Goal: Information Seeking & Learning: Check status

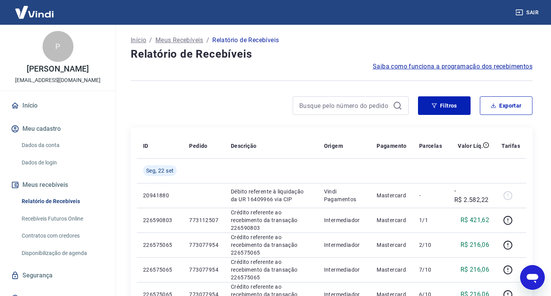
click at [203, 106] on div at bounding box center [270, 105] width 278 height 19
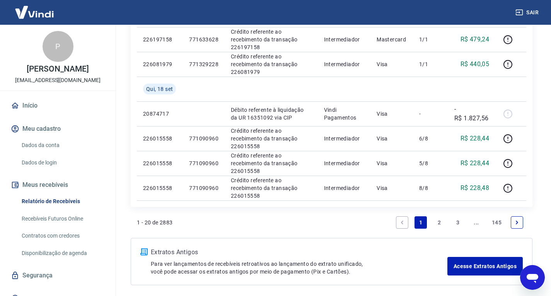
scroll to position [558, 0]
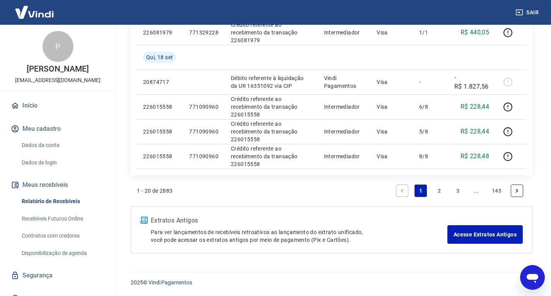
click at [437, 187] on link "2" at bounding box center [439, 190] width 12 height 12
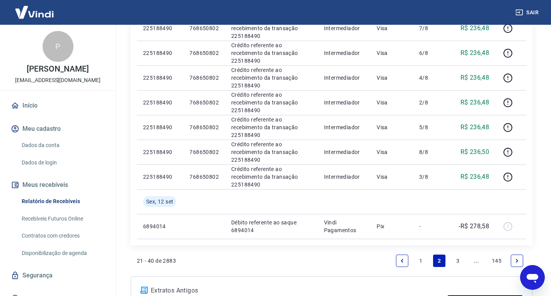
scroll to position [608, 0]
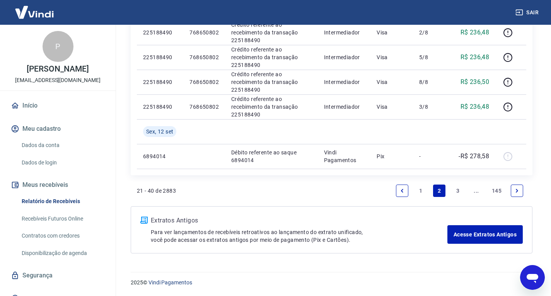
click at [457, 188] on link "3" at bounding box center [457, 190] width 12 height 12
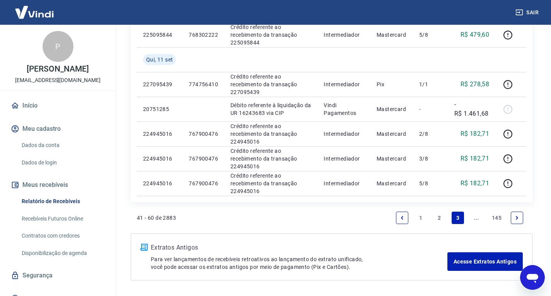
scroll to position [534, 0]
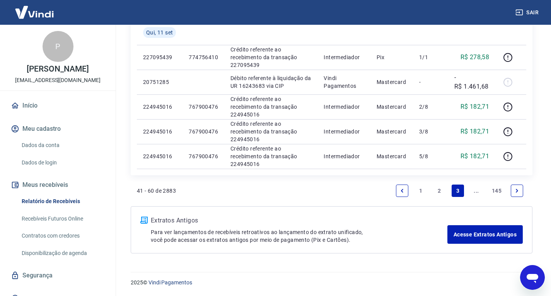
click at [475, 191] on link "..." at bounding box center [476, 190] width 12 height 12
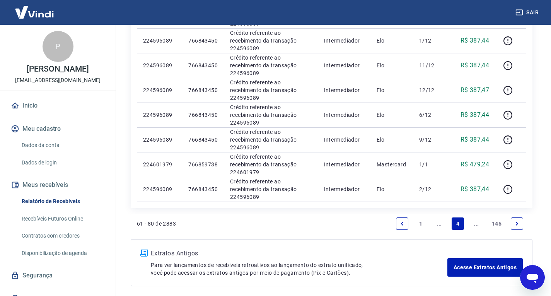
scroll to position [534, 0]
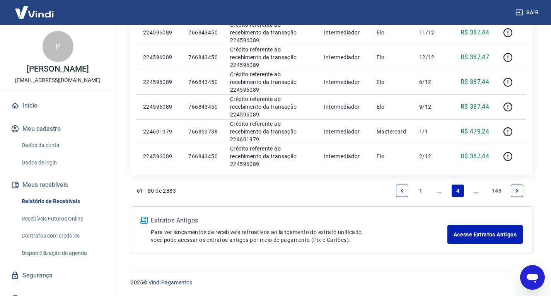
click at [475, 189] on link "..." at bounding box center [476, 190] width 12 height 12
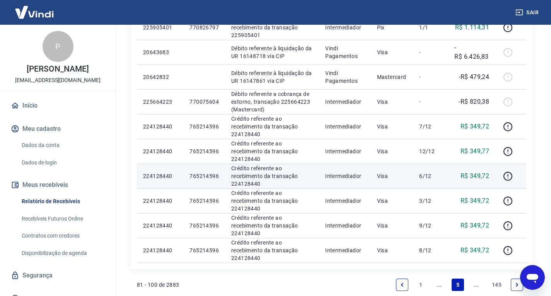
scroll to position [558, 0]
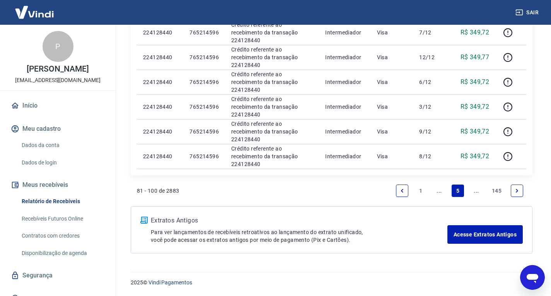
click at [474, 189] on link "..." at bounding box center [476, 190] width 12 height 12
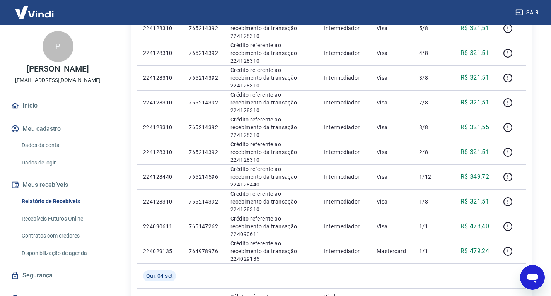
scroll to position [316, 0]
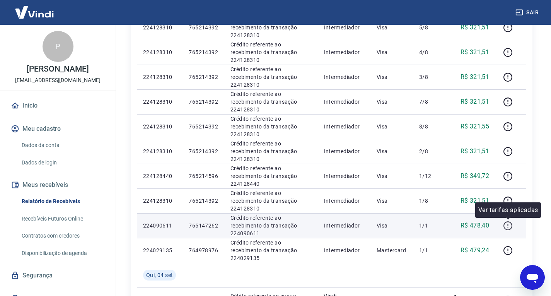
click at [508, 224] on icon "button" at bounding box center [507, 224] width 1 height 2
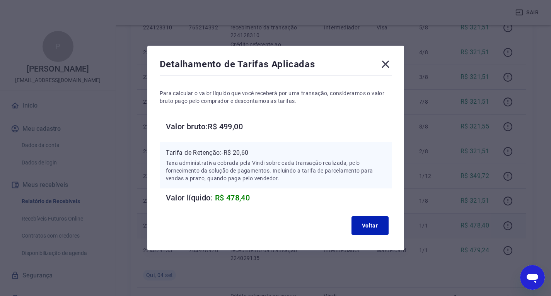
click at [385, 68] on icon at bounding box center [384, 64] width 7 height 7
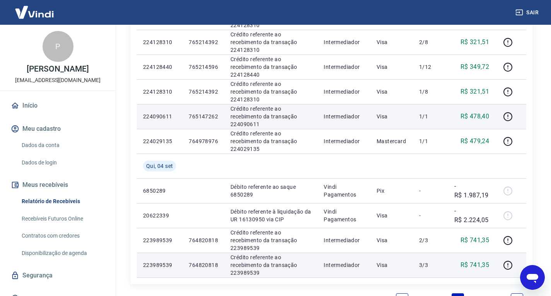
scroll to position [534, 0]
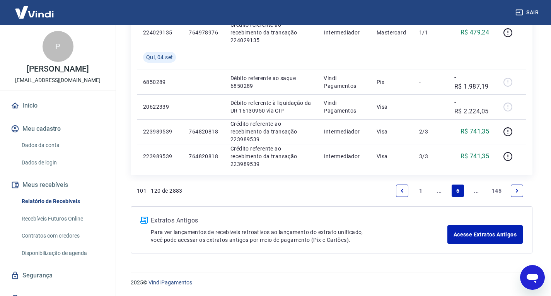
click at [419, 190] on link "1" at bounding box center [420, 190] width 12 height 12
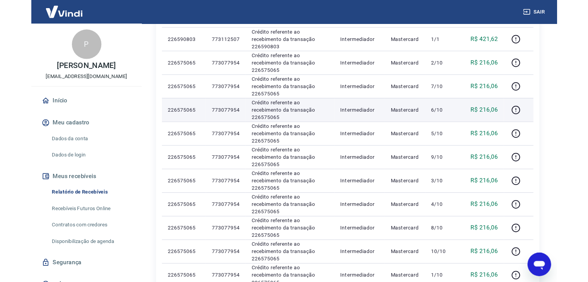
scroll to position [155, 0]
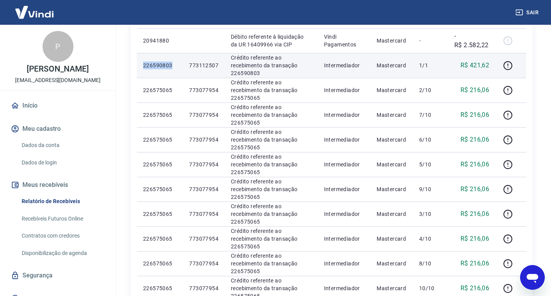
drag, startPoint x: 171, startPoint y: 66, endPoint x: 143, endPoint y: 66, distance: 27.4
click at [143, 66] on p "226590803" at bounding box center [160, 65] width 34 height 8
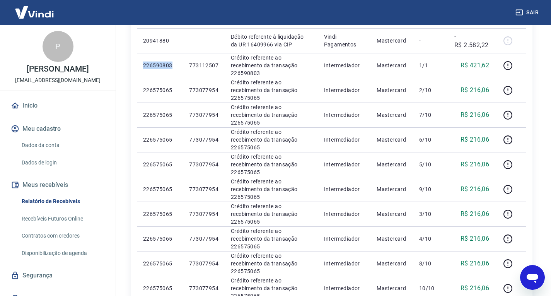
copy p "226590803"
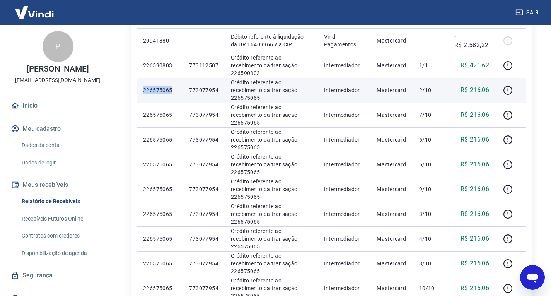
drag, startPoint x: 175, startPoint y: 90, endPoint x: 141, endPoint y: 89, distance: 34.0
click at [141, 89] on td "226575065" at bounding box center [160, 90] width 46 height 25
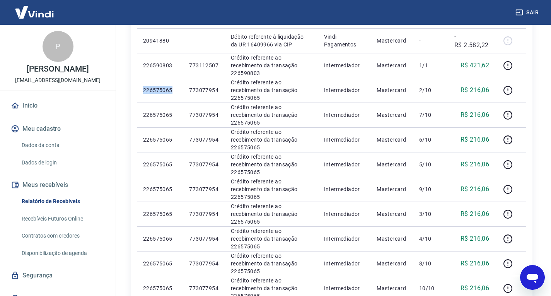
copy p "226575065"
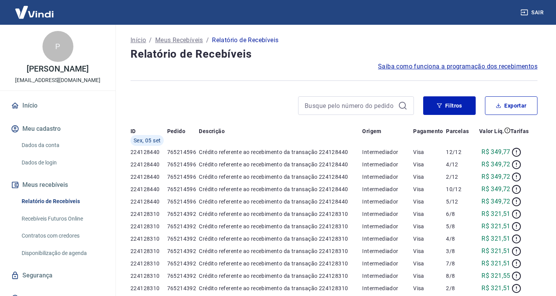
click at [67, 221] on link "Recebíveis Futuros Online" at bounding box center [63, 219] width 88 height 16
